Goal: Participate in discussion

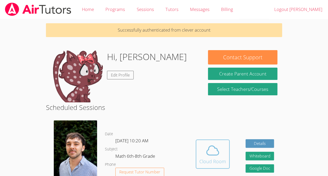
click at [204, 144] on button "Cloud Room" at bounding box center [212, 153] width 34 height 29
click at [205, 149] on icon at bounding box center [212, 150] width 15 height 15
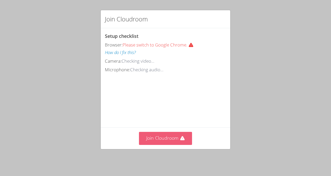
click at [150, 141] on button "Join Cloudroom" at bounding box center [165, 138] width 53 height 13
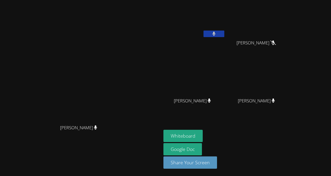
click at [208, 33] on button at bounding box center [214, 33] width 21 height 7
click at [204, 30] on button at bounding box center [214, 33] width 21 height 7
click at [173, 119] on aside "Deysi Duarte-Sanchez Luis Centeno Sobalvarro Luis Centeno Sobalvarro Michelle A…" at bounding box center [227, 88] width 130 height 176
click at [120, 94] on video at bounding box center [81, 77] width 78 height 89
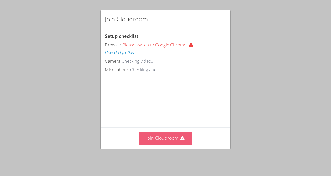
click at [158, 138] on button "Join Cloudroom" at bounding box center [165, 138] width 53 height 13
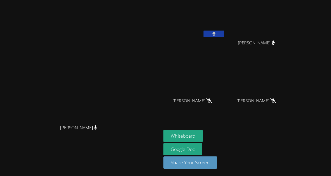
click at [216, 33] on icon at bounding box center [214, 34] width 3 height 4
click at [225, 36] on button at bounding box center [214, 33] width 21 height 7
click at [225, 32] on button at bounding box center [214, 33] width 21 height 7
click at [225, 31] on button at bounding box center [214, 33] width 21 height 7
click at [216, 34] on icon at bounding box center [214, 34] width 3 height 4
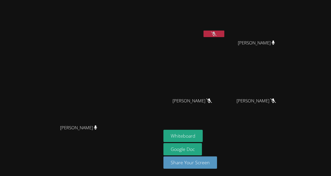
click at [217, 35] on icon at bounding box center [213, 34] width 5 height 4
click at [225, 34] on button at bounding box center [214, 33] width 21 height 7
click at [217, 35] on icon at bounding box center [213, 34] width 5 height 4
click at [225, 31] on button at bounding box center [214, 33] width 21 height 7
click at [211, 33] on button at bounding box center [214, 33] width 21 height 7
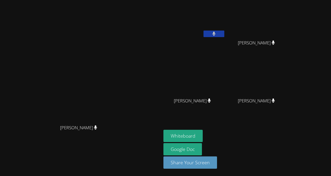
click at [211, 33] on button at bounding box center [214, 33] width 21 height 7
click at [204, 32] on button at bounding box center [214, 33] width 21 height 7
click at [216, 34] on button at bounding box center [214, 33] width 21 height 7
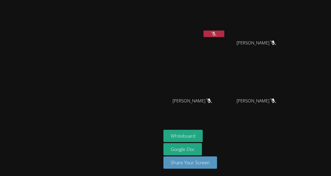
click at [217, 35] on icon at bounding box center [213, 34] width 5 height 4
click at [216, 34] on icon at bounding box center [214, 34] width 3 height 4
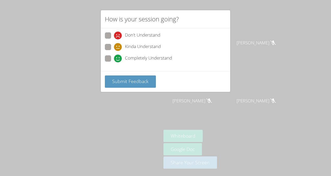
click at [117, 54] on icon at bounding box center [118, 58] width 8 height 8
click at [117, 55] on input "Completely Understand" at bounding box center [116, 57] width 4 height 4
radio input "true"
click at [125, 81] on span "Submit Feedback" at bounding box center [130, 81] width 36 height 6
